Goal: Task Accomplishment & Management: Use online tool/utility

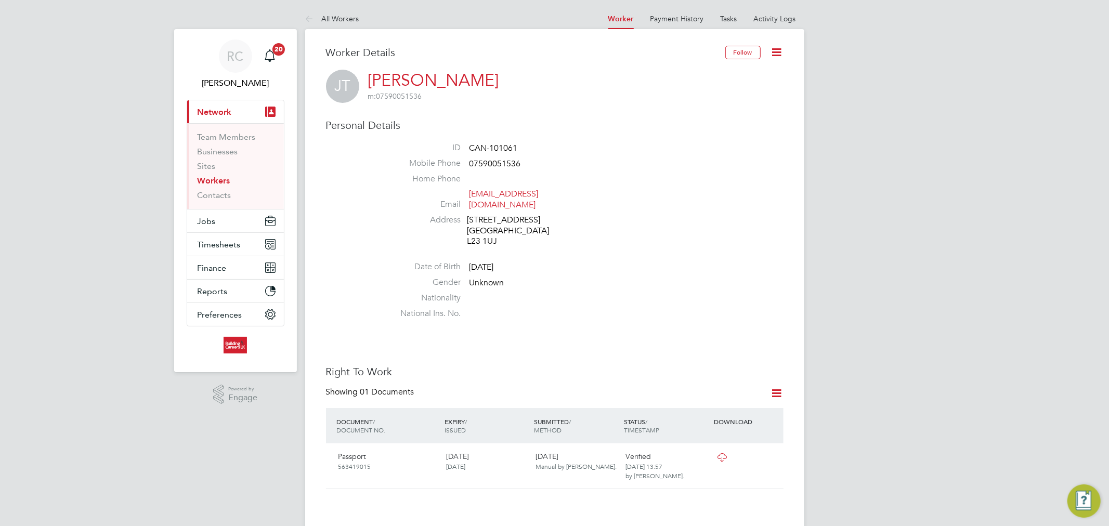
click at [214, 182] on link "Workers" at bounding box center [214, 181] width 33 height 10
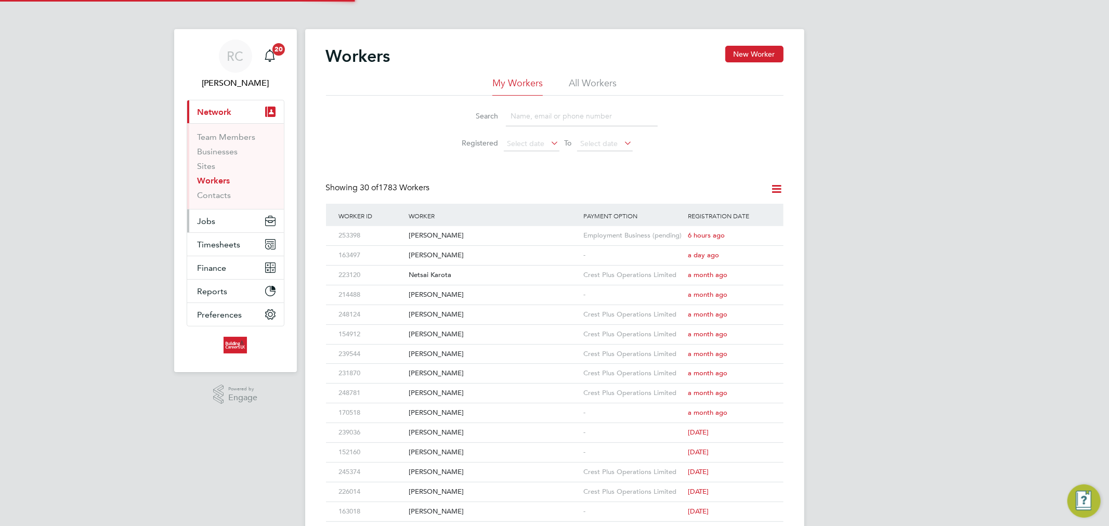
click at [214, 222] on span "Jobs" at bounding box center [207, 221] width 18 height 10
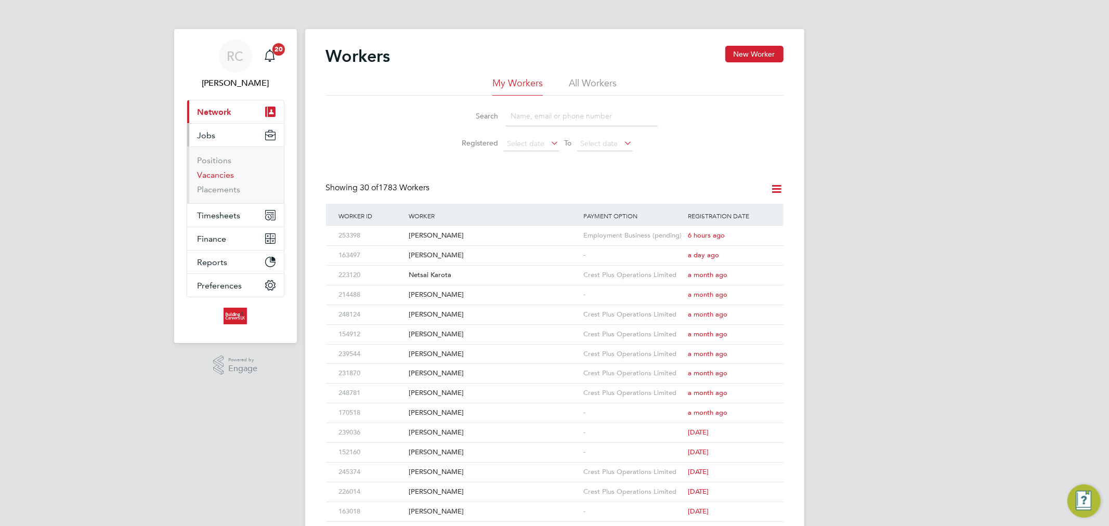
click at [215, 175] on link "Vacancies" at bounding box center [216, 175] width 37 height 10
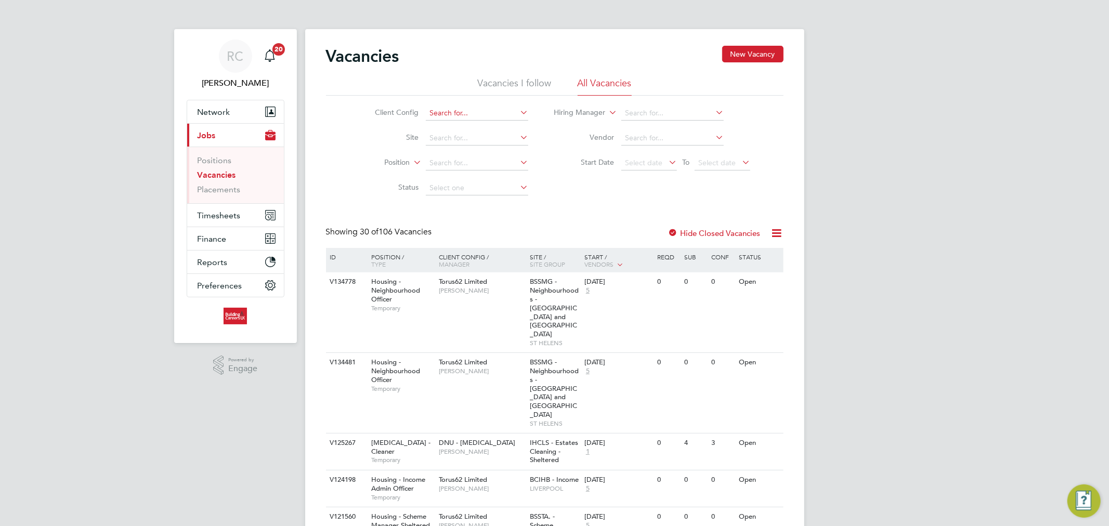
click at [450, 115] on input at bounding box center [477, 113] width 102 height 15
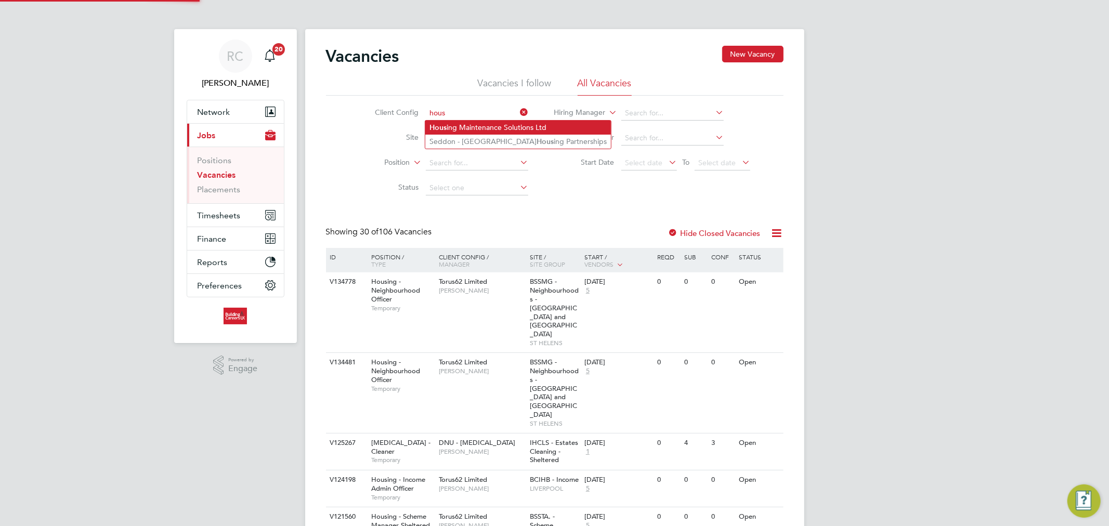
click at [455, 122] on li "Hous ing Maintenance Solutions Ltd" at bounding box center [518, 128] width 186 height 14
type input "Housing Maintenance Solutions Ltd"
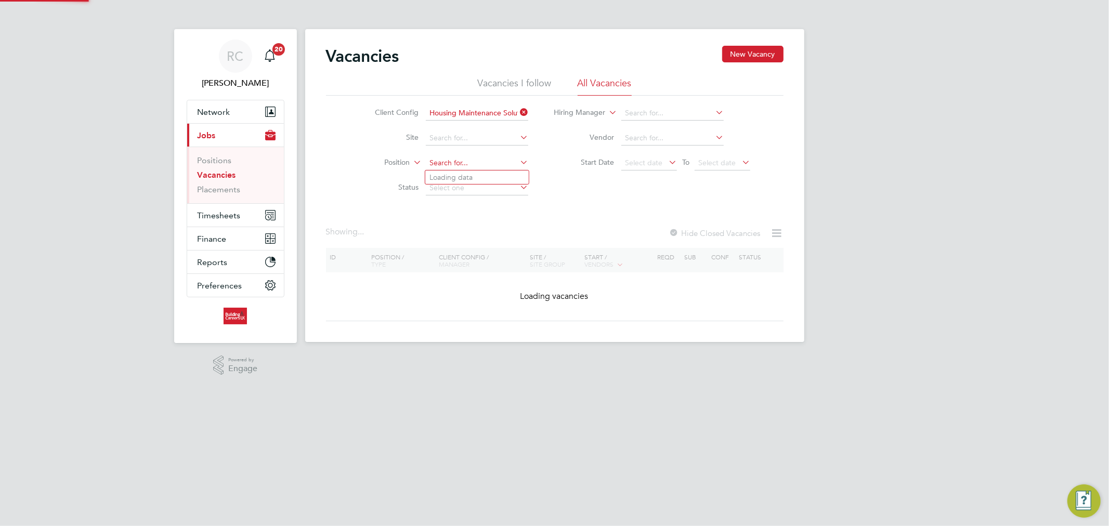
click at [452, 160] on input at bounding box center [477, 163] width 102 height 15
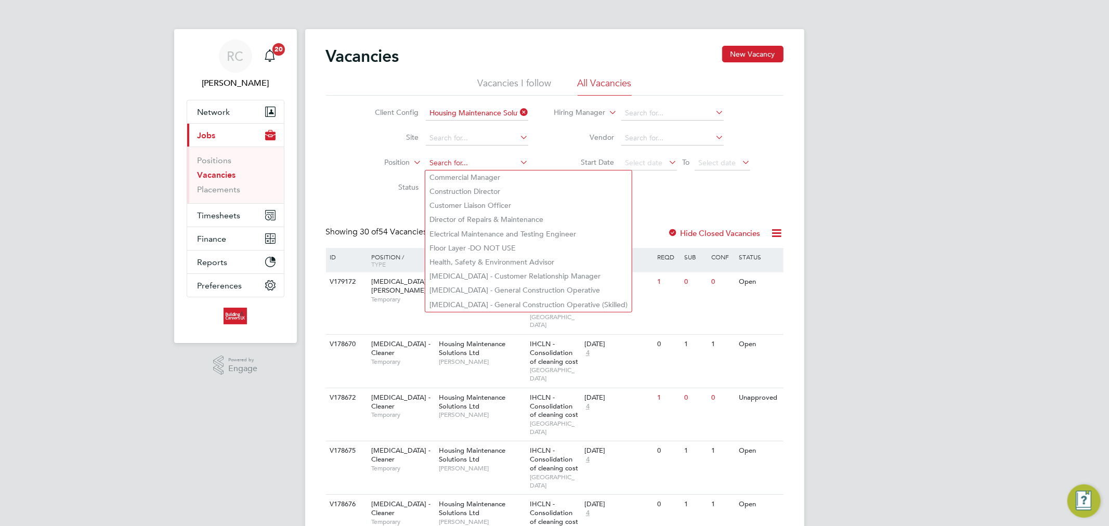
type input "h"
type input "o"
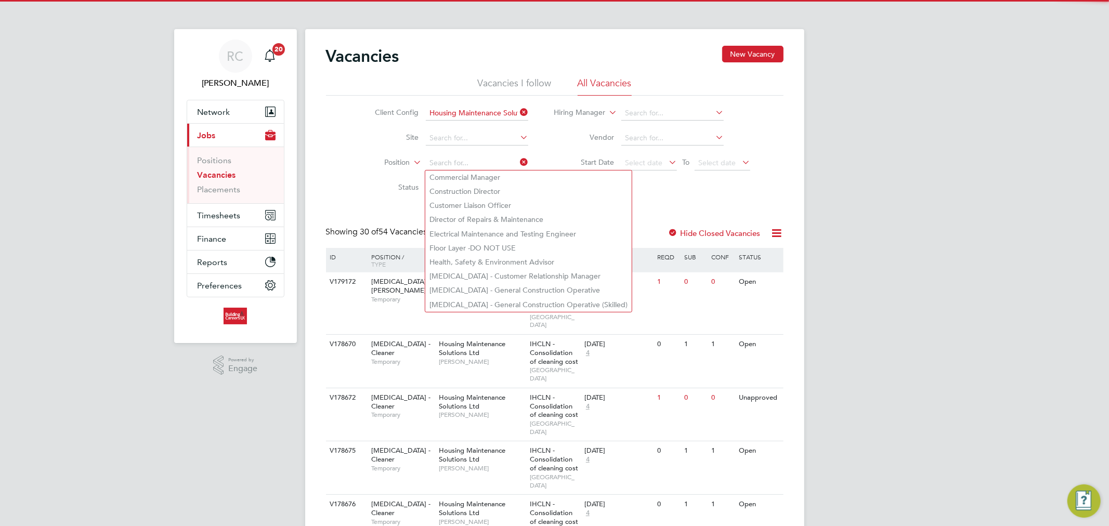
click at [371, 189] on label "Status" at bounding box center [389, 186] width 60 height 9
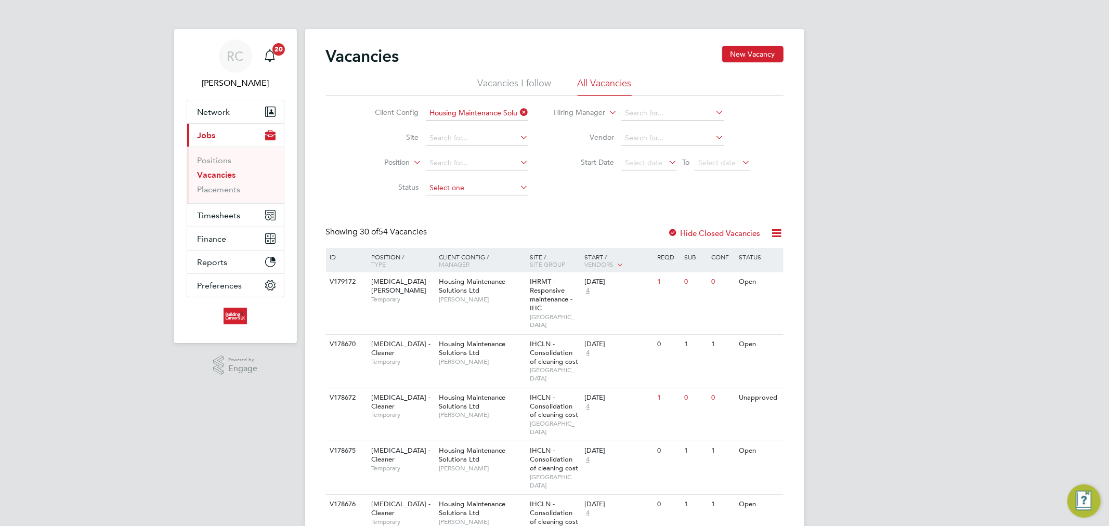
click at [442, 193] on input at bounding box center [477, 188] width 102 height 15
click at [454, 201] on li "Unapproved" at bounding box center [476, 202] width 103 height 14
type input "Unapproved"
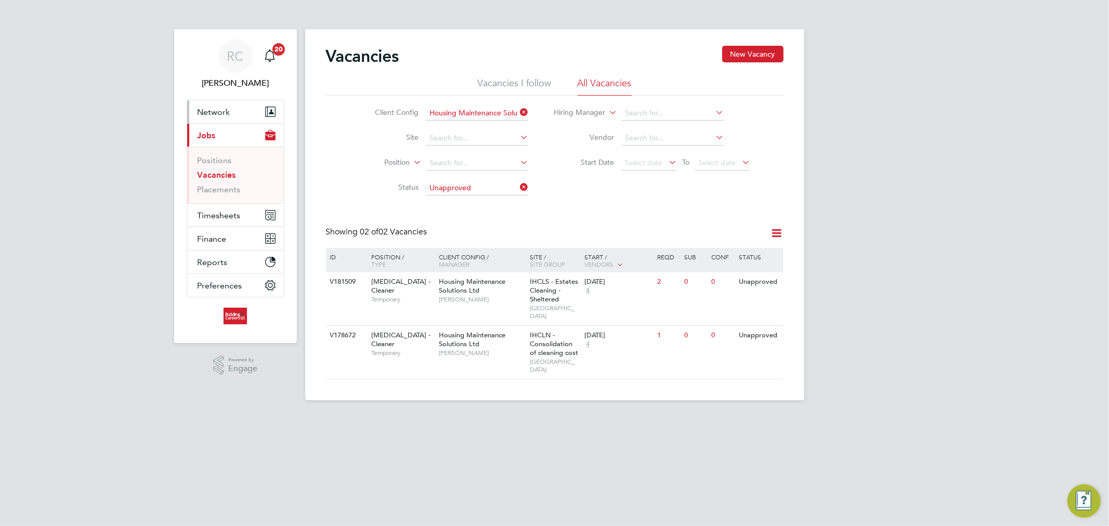
click at [245, 115] on button "Network" at bounding box center [235, 111] width 97 height 23
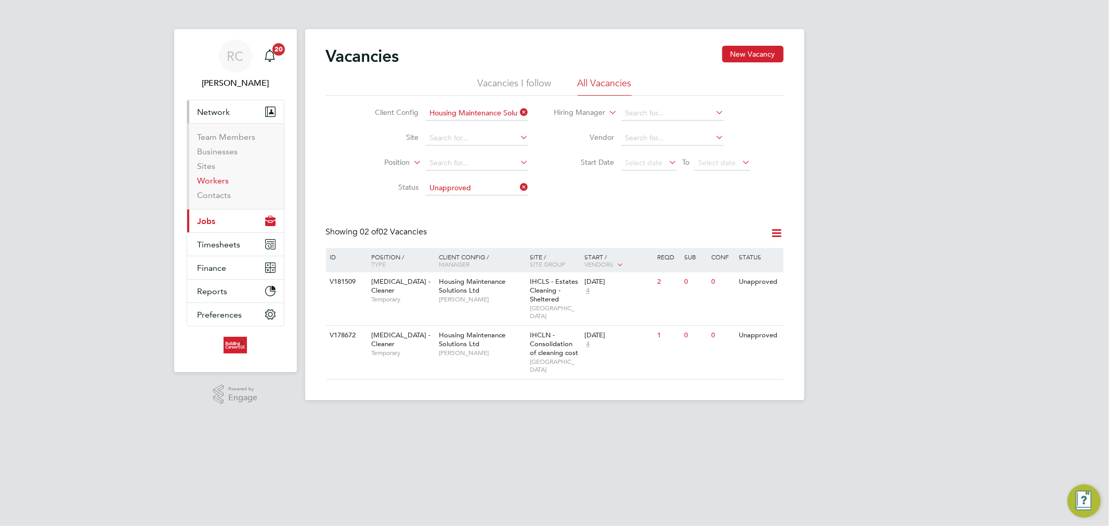
click at [227, 182] on link "Workers" at bounding box center [214, 181] width 32 height 10
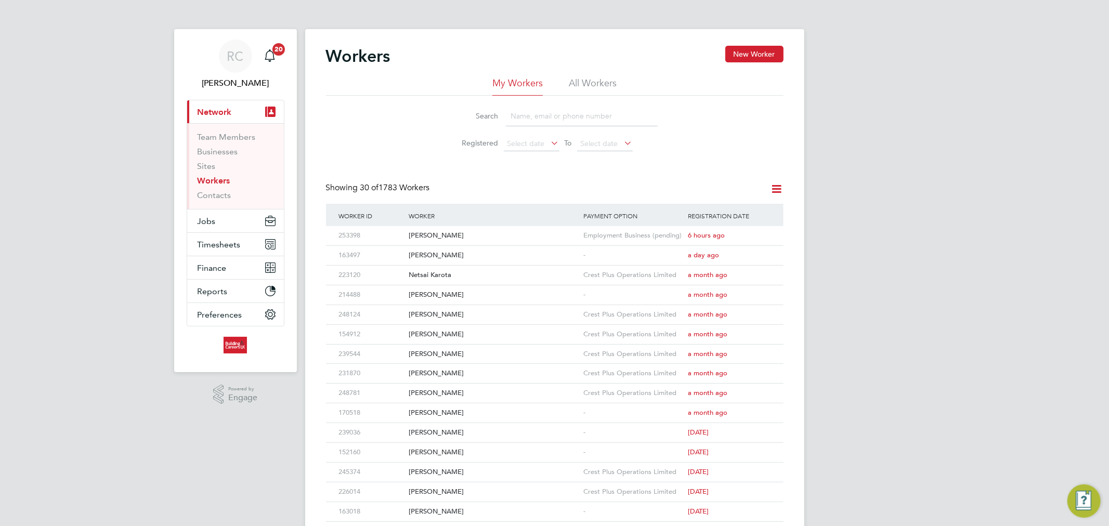
click at [591, 78] on li "All Workers" at bounding box center [593, 86] width 48 height 19
click at [209, 240] on span "Timesheets" at bounding box center [219, 245] width 43 height 10
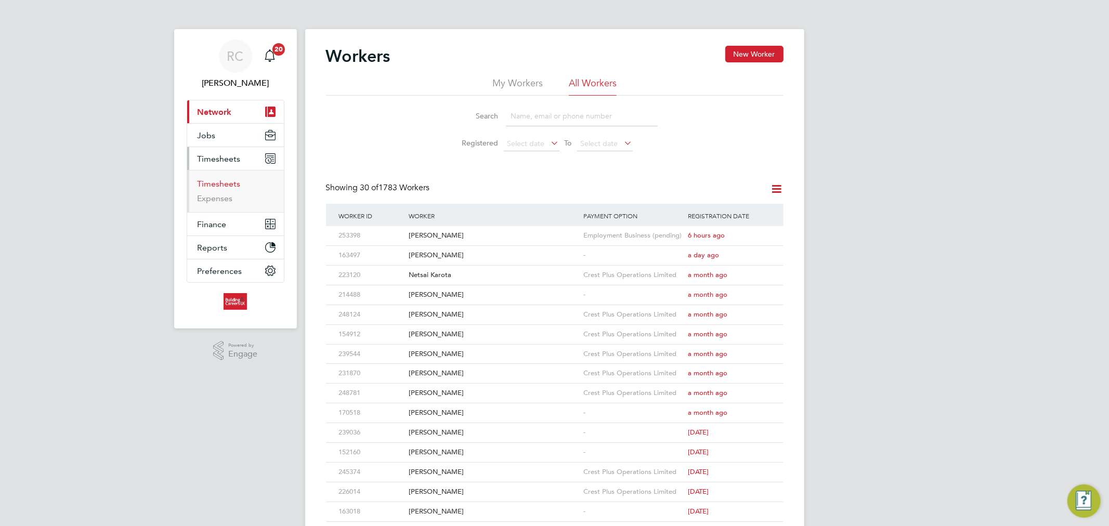
click at [221, 182] on link "Timesheets" at bounding box center [219, 184] width 43 height 10
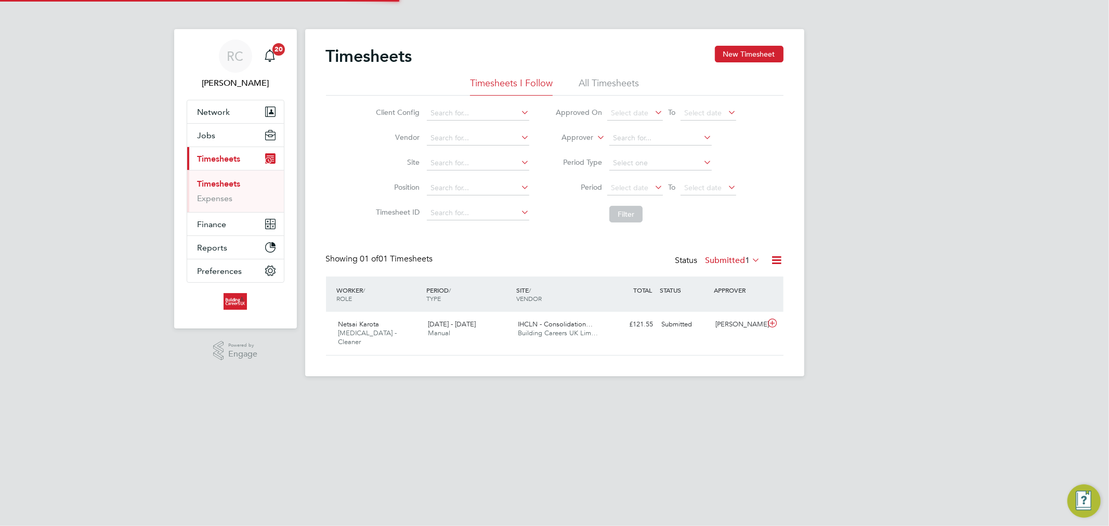
scroll to position [26, 90]
click at [629, 85] on li "All Timesheets" at bounding box center [608, 86] width 60 height 19
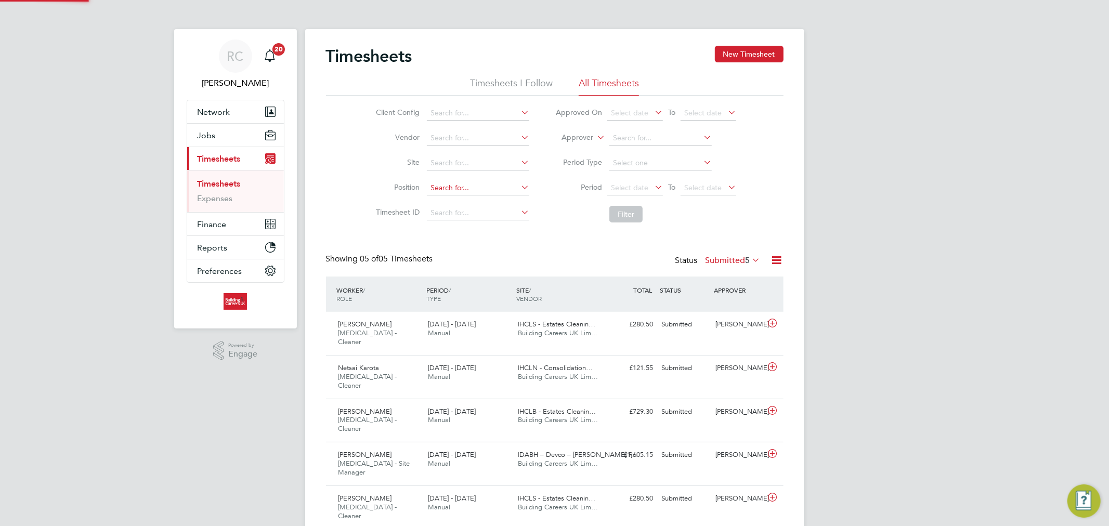
scroll to position [0, 0]
click at [721, 261] on label "Submitted 5" at bounding box center [732, 260] width 55 height 10
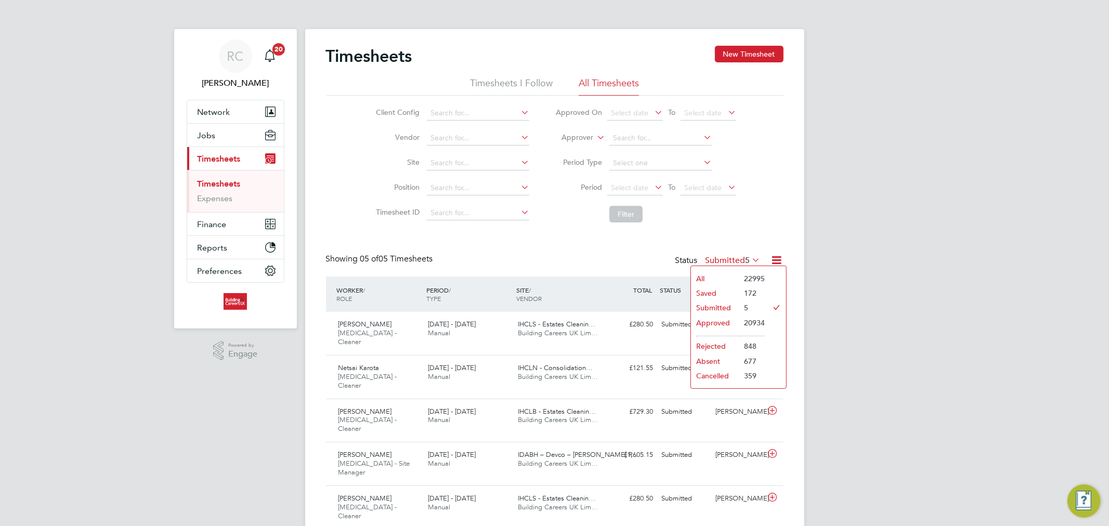
click at [713, 318] on li "Approved" at bounding box center [715, 322] width 48 height 15
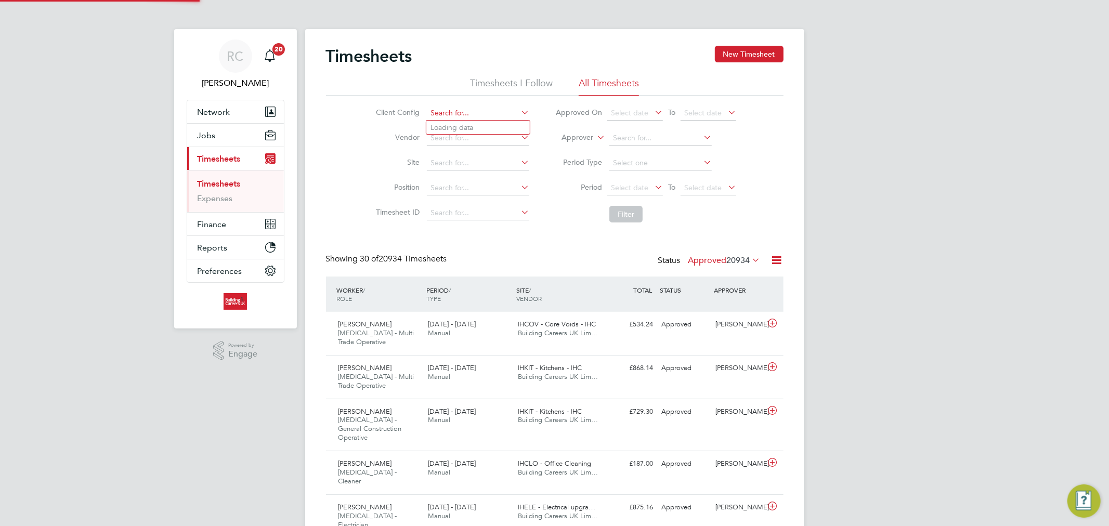
scroll to position [5, 6]
click at [512, 116] on input at bounding box center [478, 113] width 102 height 15
click at [487, 124] on li "Hous ing Maintenance Solutions Ltd" at bounding box center [519, 128] width 186 height 14
type input "Housing Maintenance Solutions Ltd"
click at [447, 190] on input at bounding box center [478, 188] width 102 height 15
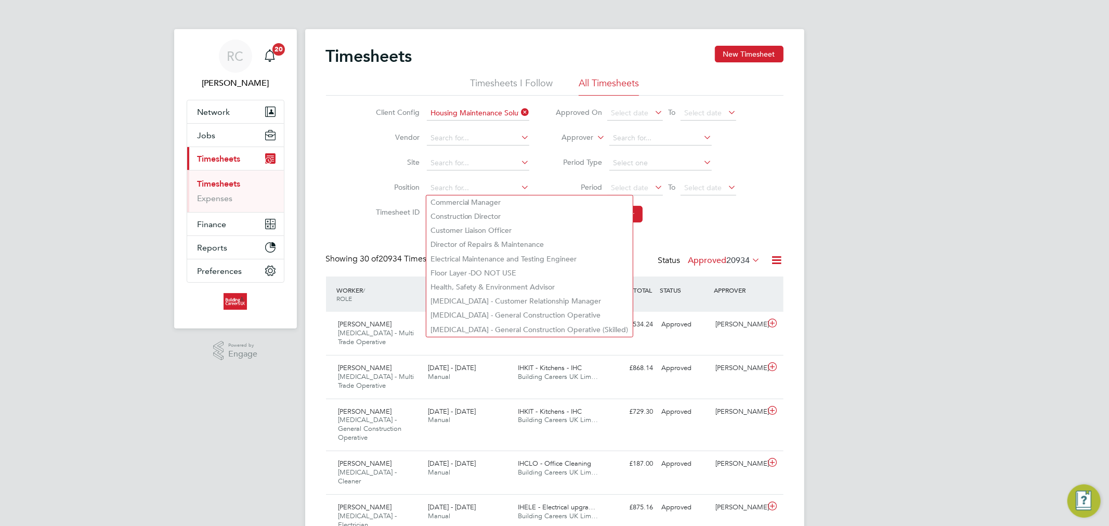
click at [386, 194] on li "Position" at bounding box center [451, 188] width 182 height 25
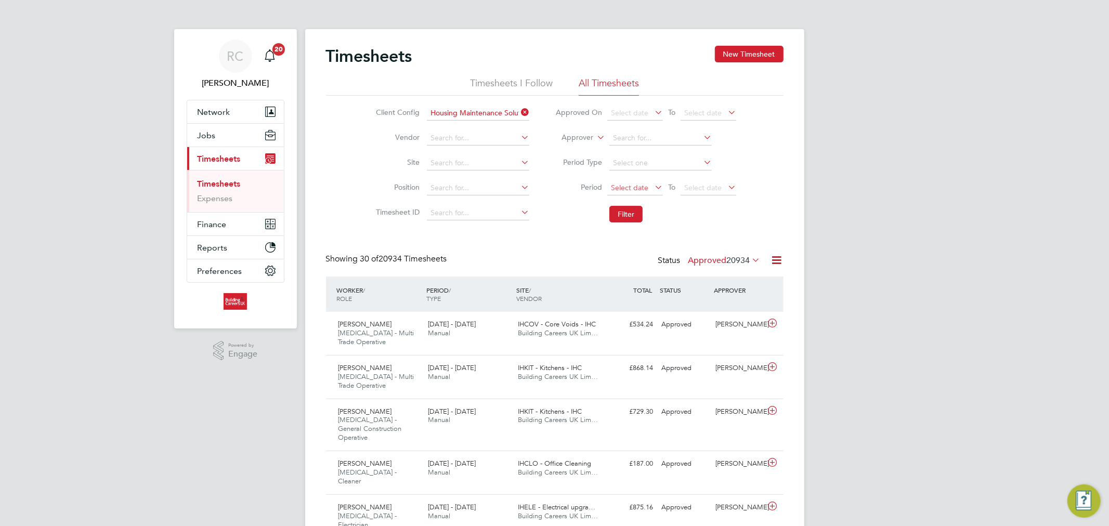
click at [636, 192] on span "Select date" at bounding box center [635, 188] width 56 height 14
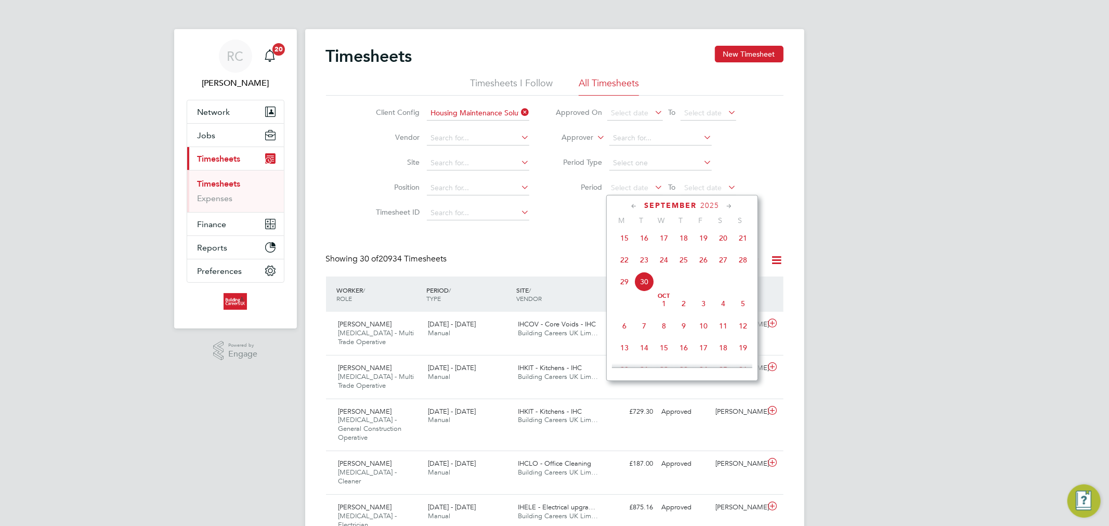
click at [624, 262] on span "22" at bounding box center [624, 260] width 20 height 20
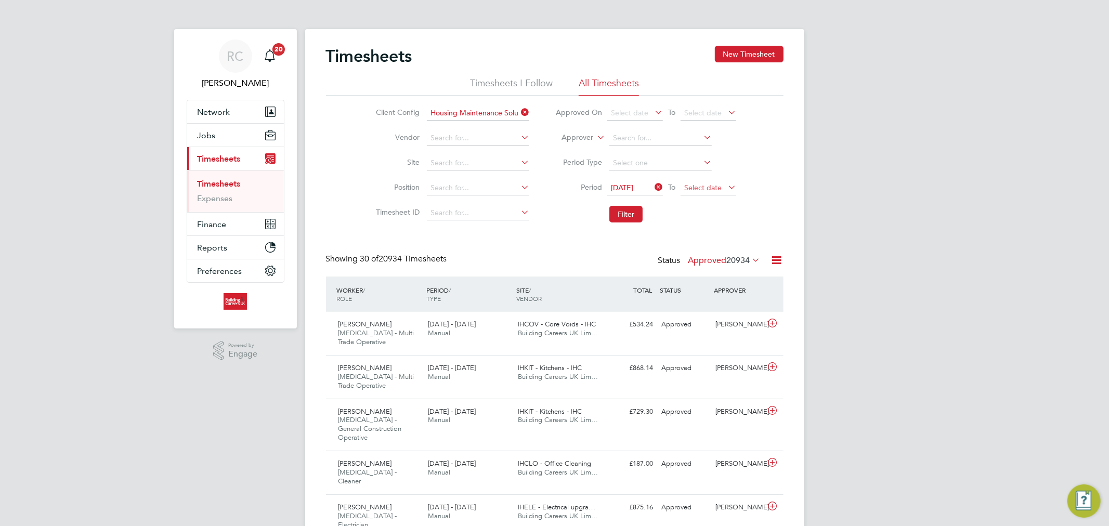
click at [692, 193] on span "Select date" at bounding box center [708, 188] width 56 height 14
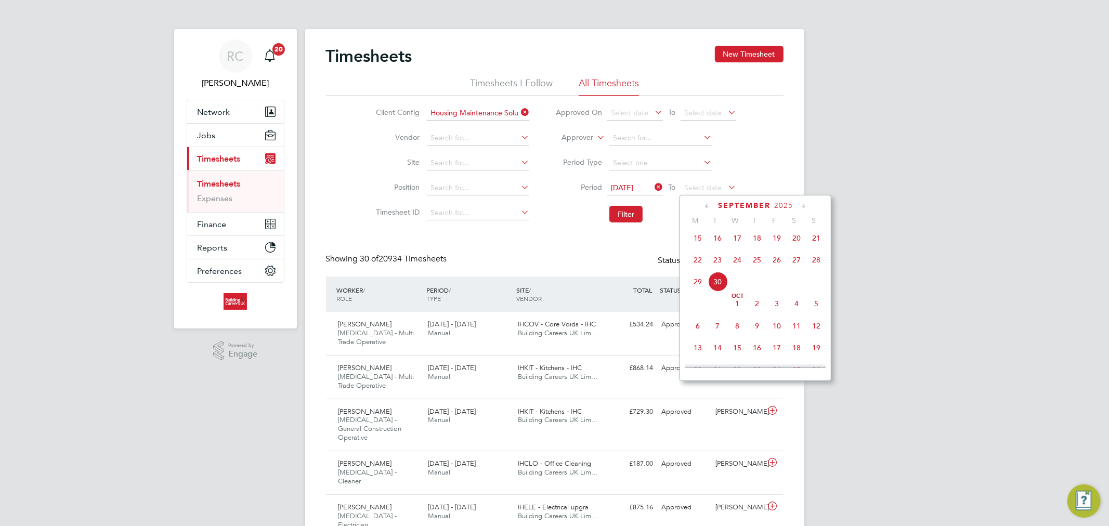
click at [811, 262] on span "28" at bounding box center [816, 260] width 20 height 20
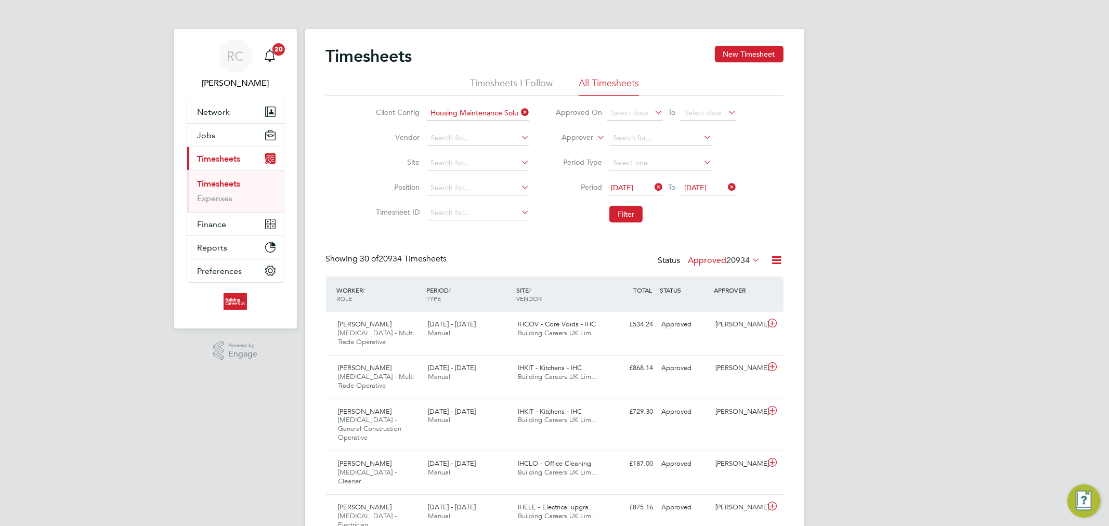
click at [625, 204] on li "Filter" at bounding box center [645, 214] width 207 height 27
click at [623, 206] on button "Filter" at bounding box center [625, 214] width 33 height 17
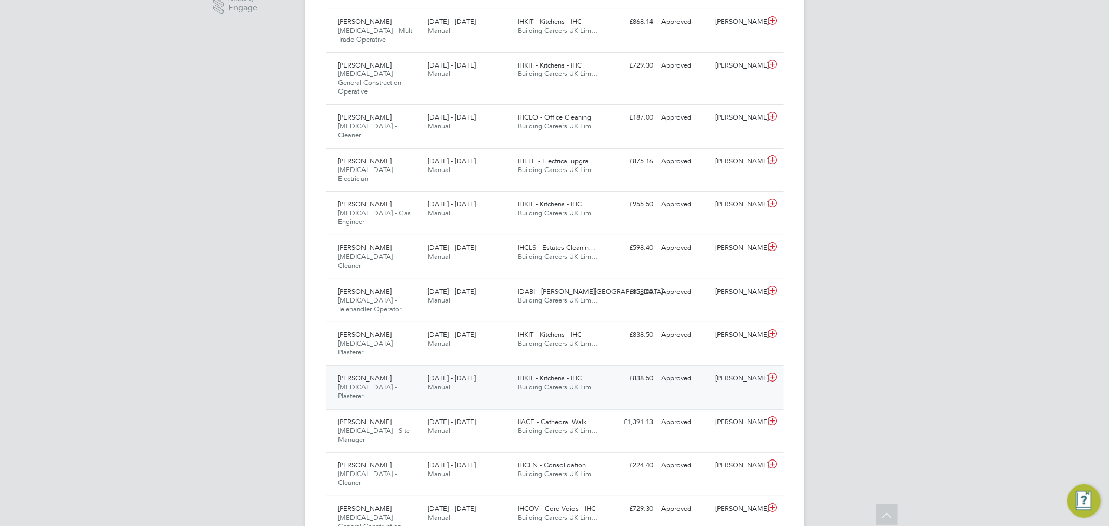
click at [480, 370] on div "[DATE] - [DATE] Manual" at bounding box center [469, 383] width 90 height 26
